Goal: Task Accomplishment & Management: Manage account settings

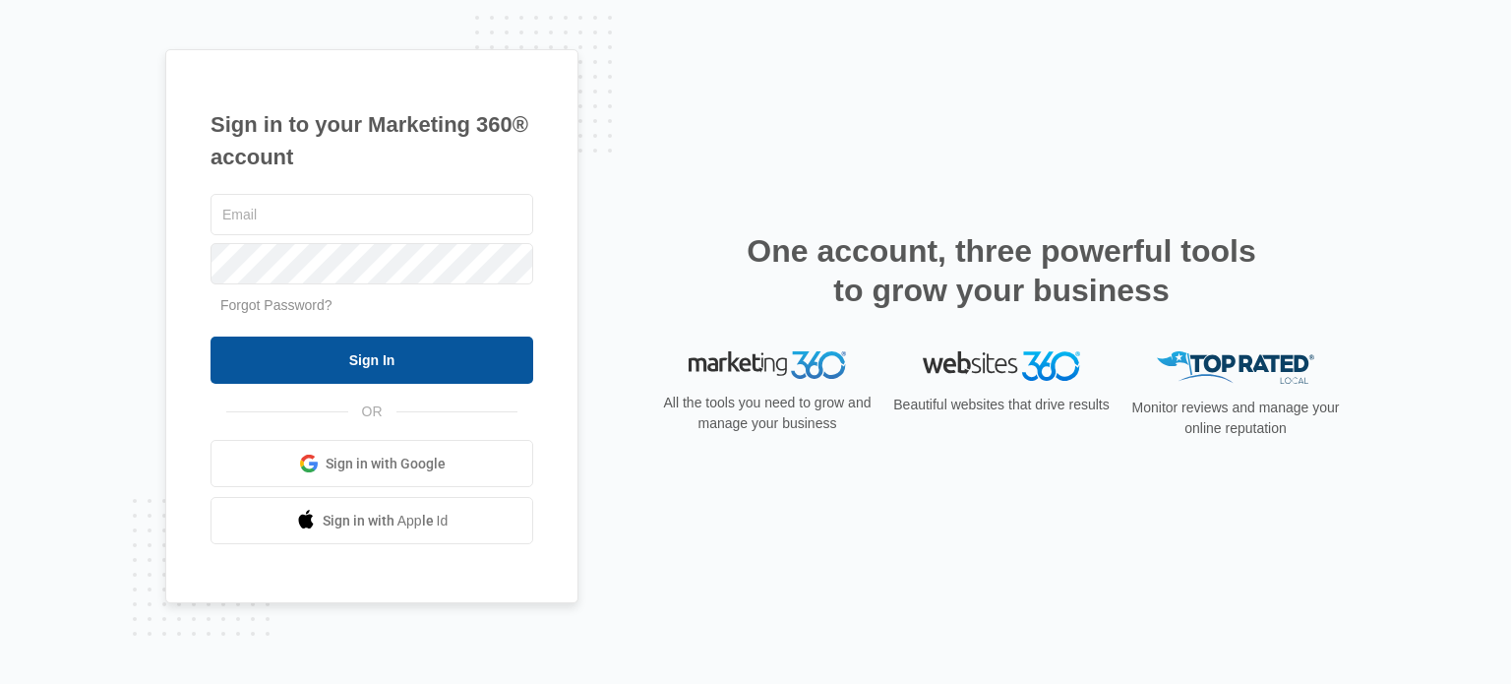
type input "[EMAIL_ADDRESS][DOMAIN_NAME]"
click at [437, 356] on input "Sign In" at bounding box center [372, 359] width 323 height 47
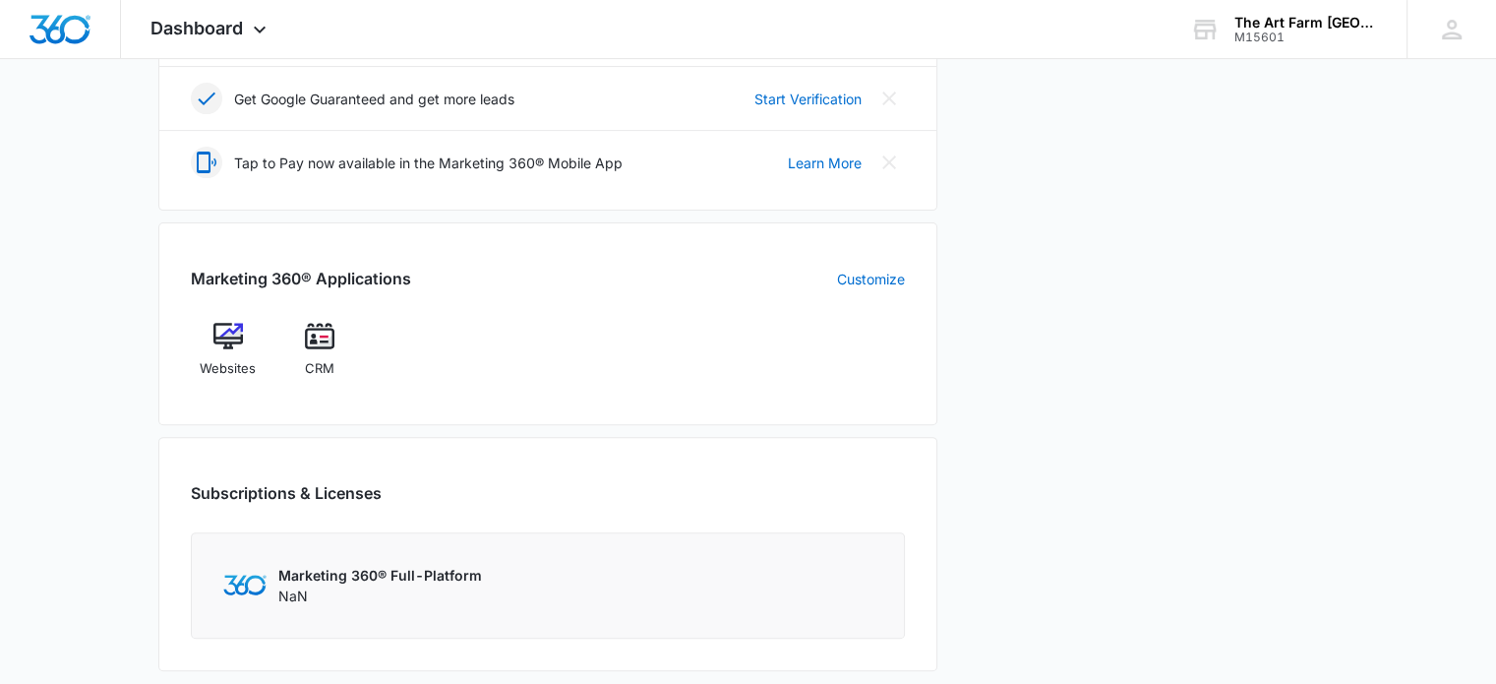
scroll to position [614, 0]
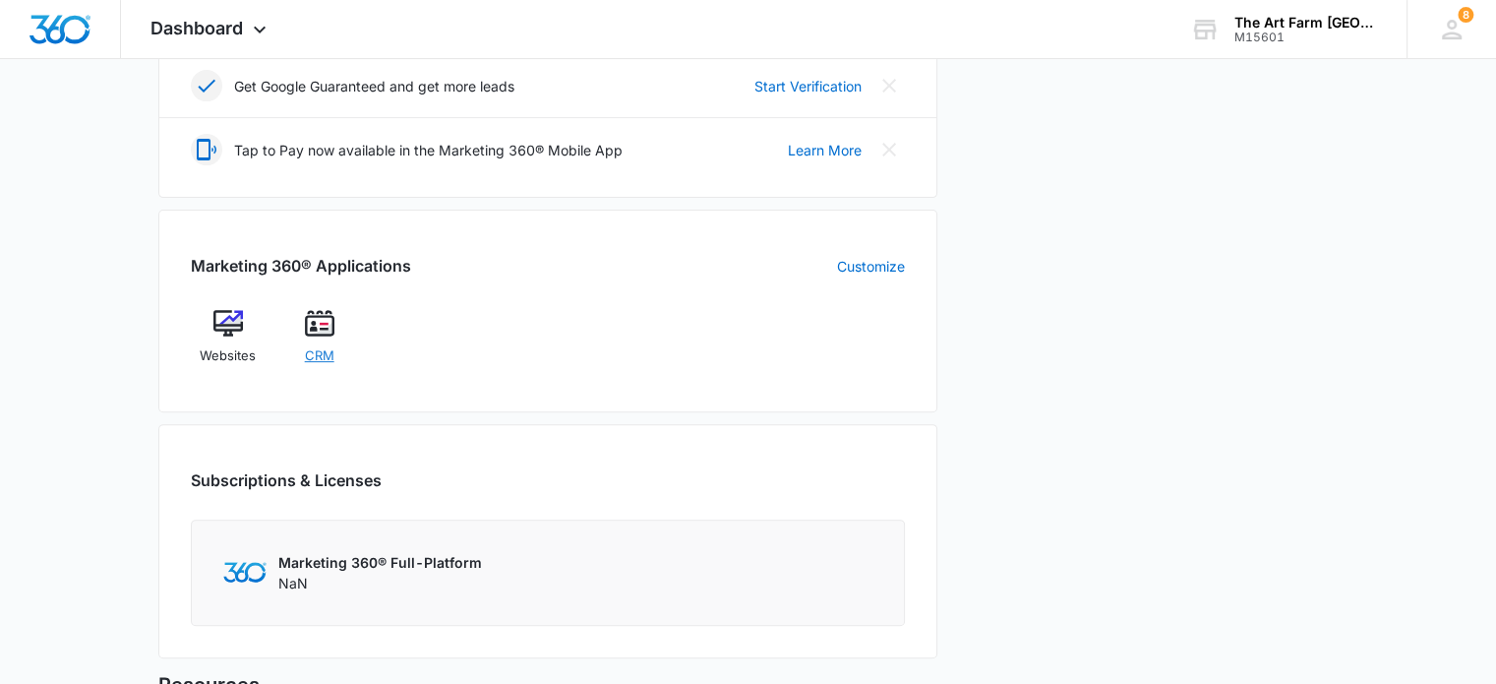
click at [311, 354] on span "CRM" at bounding box center [320, 356] width 30 height 20
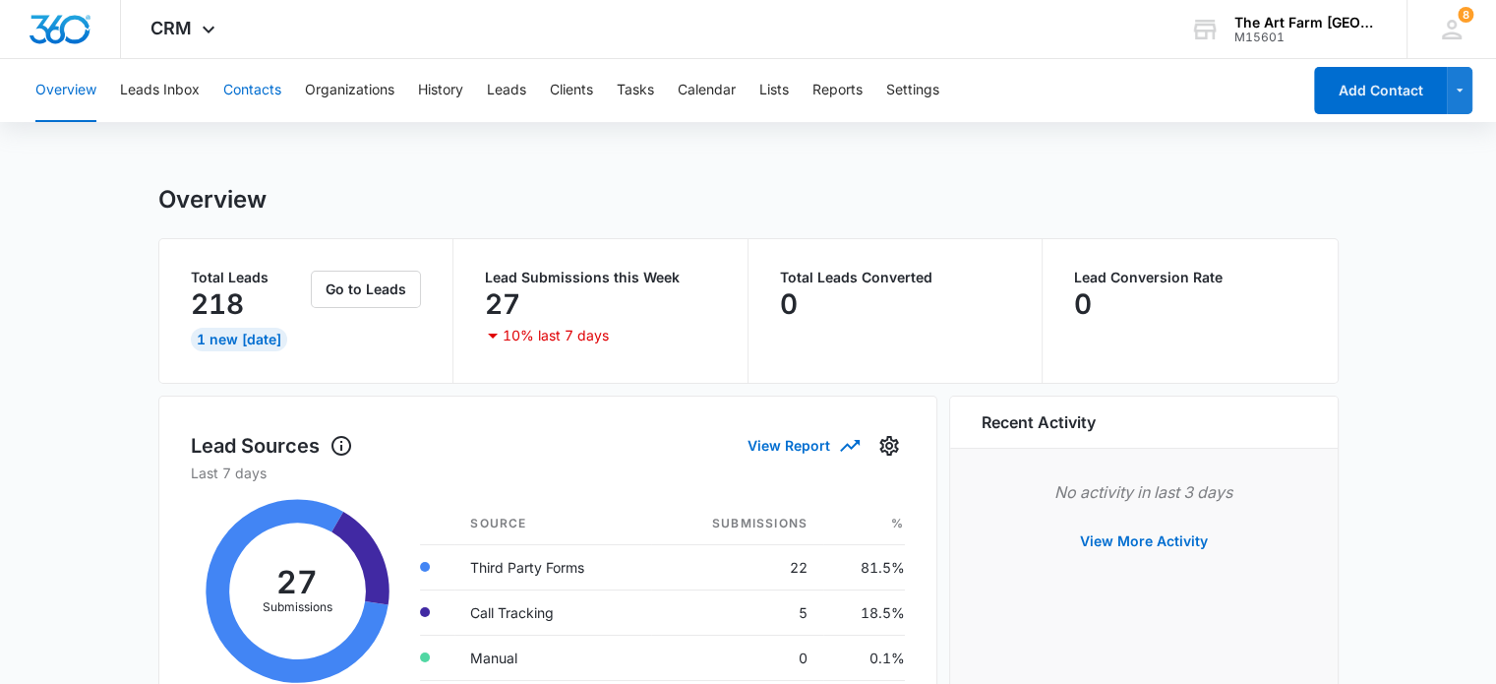
click at [252, 95] on button "Contacts" at bounding box center [252, 90] width 58 height 63
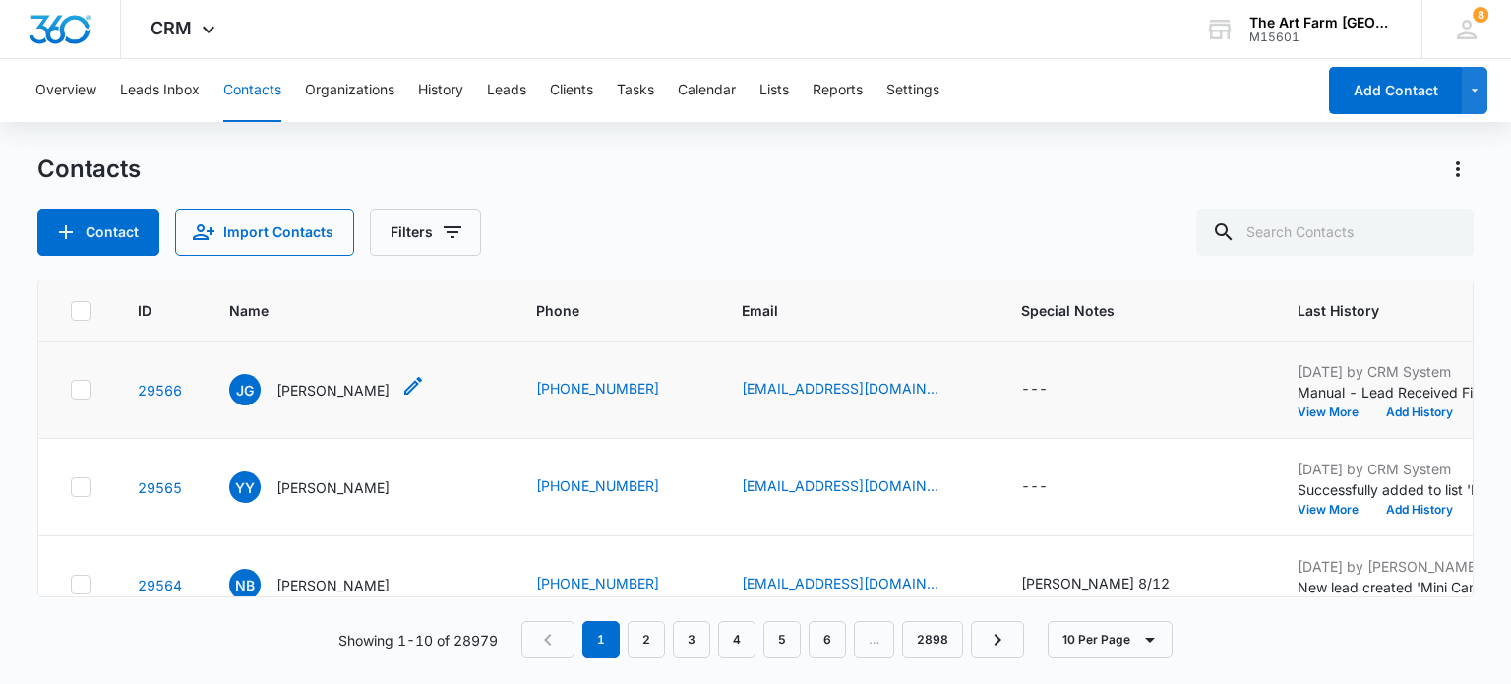
click at [345, 392] on p "Jeff Goodman" at bounding box center [332, 390] width 113 height 21
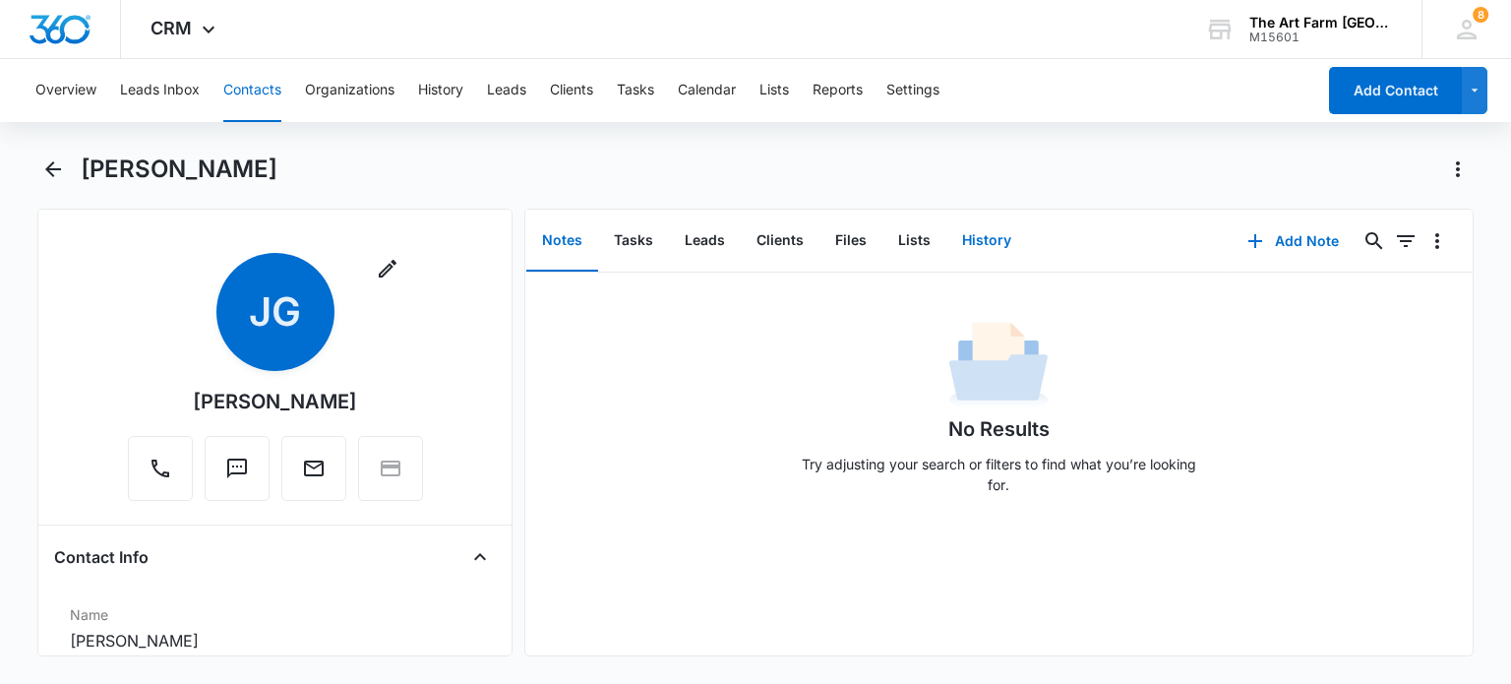
click at [970, 247] on button "History" at bounding box center [986, 241] width 81 height 61
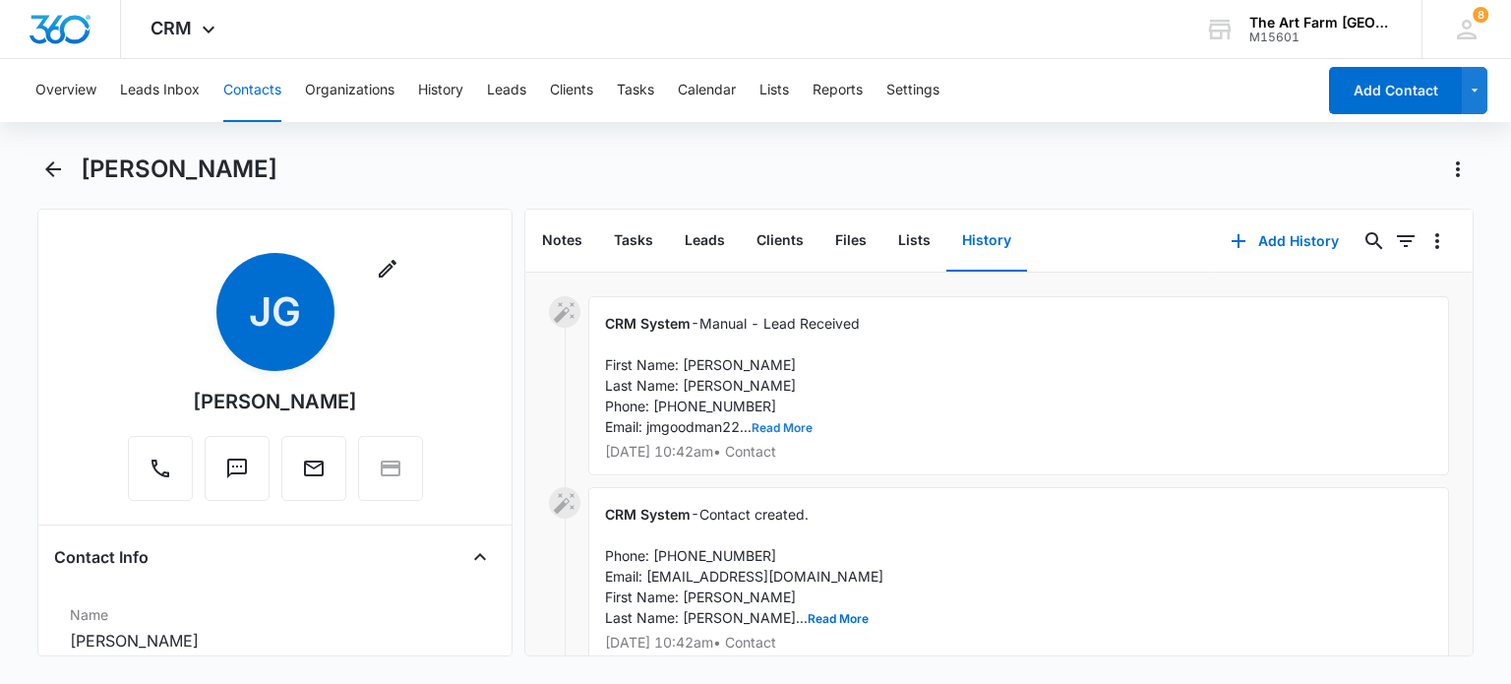
click at [792, 432] on button "Read More" at bounding box center [782, 428] width 61 height 12
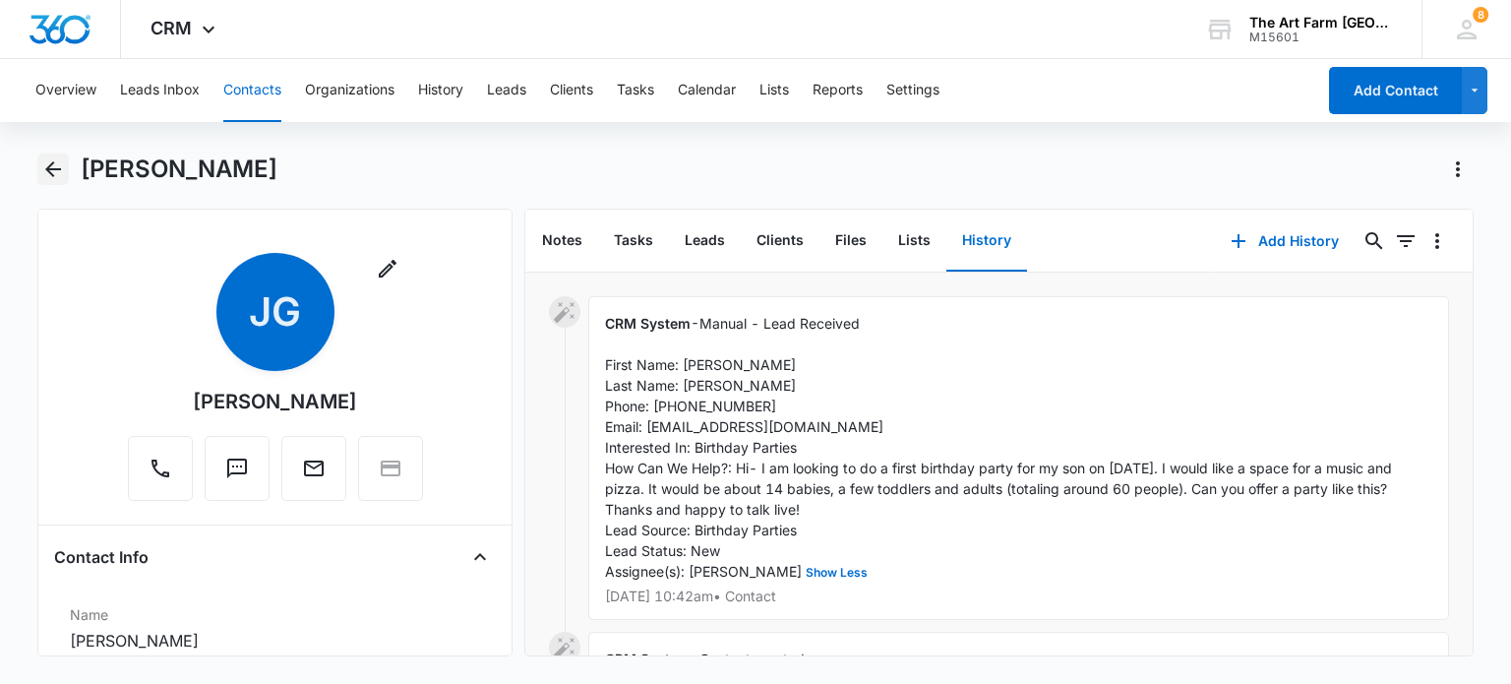
click at [50, 166] on icon "Back" at bounding box center [53, 169] width 16 height 16
